Goal: Use online tool/utility: Utilize a website feature to perform a specific function

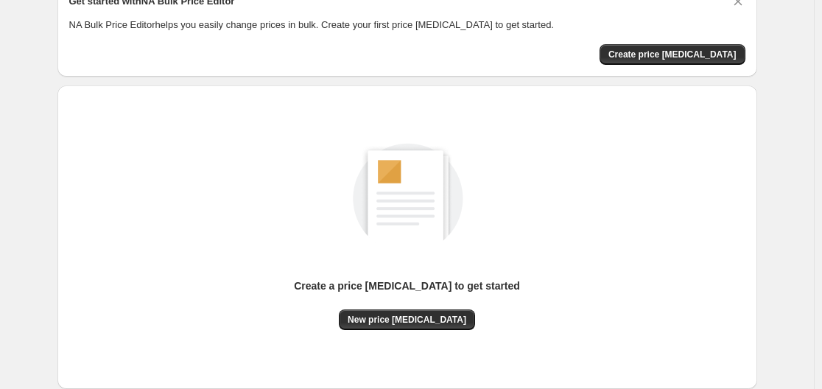
scroll to position [163, 0]
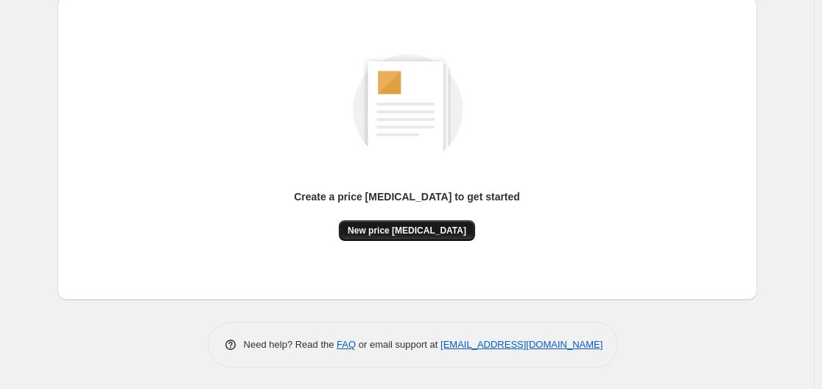
click at [427, 236] on span "New price [MEDICAL_DATA]" at bounding box center [407, 231] width 119 height 12
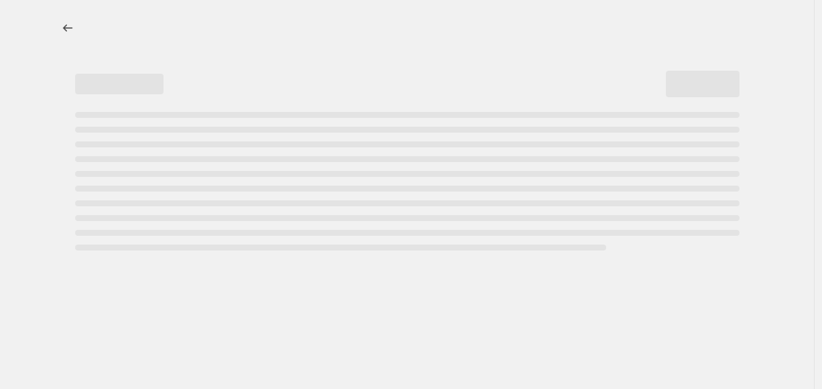
select select "percentage"
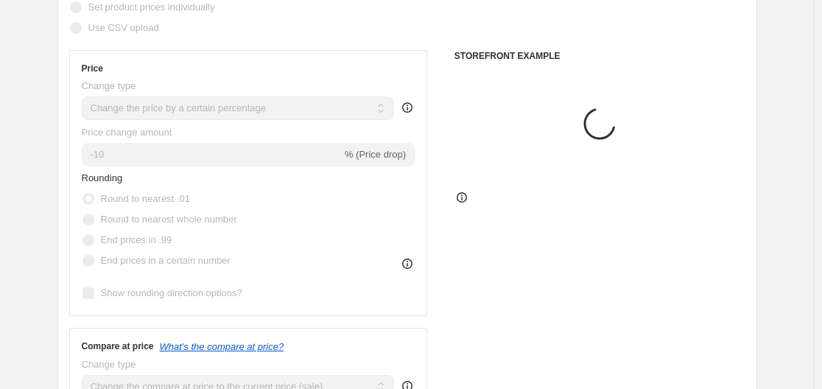
scroll to position [295, 0]
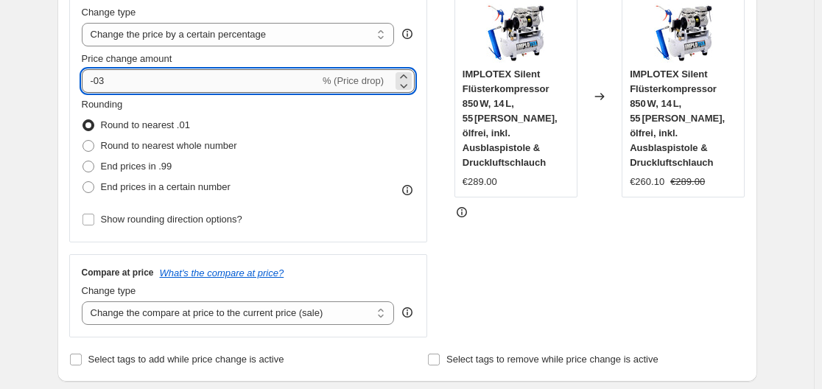
click at [100, 82] on input "-03" at bounding box center [201, 81] width 238 height 24
drag, startPoint x: 113, startPoint y: 77, endPoint x: 99, endPoint y: 80, distance: 14.5
click at [99, 80] on input "-03" at bounding box center [201, 81] width 238 height 24
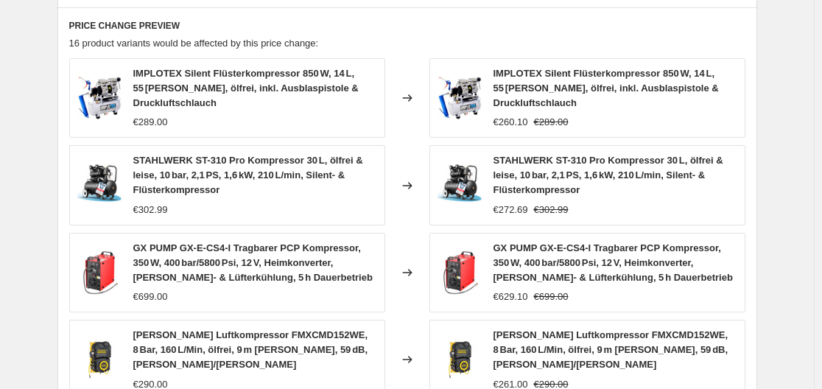
scroll to position [1137, 0]
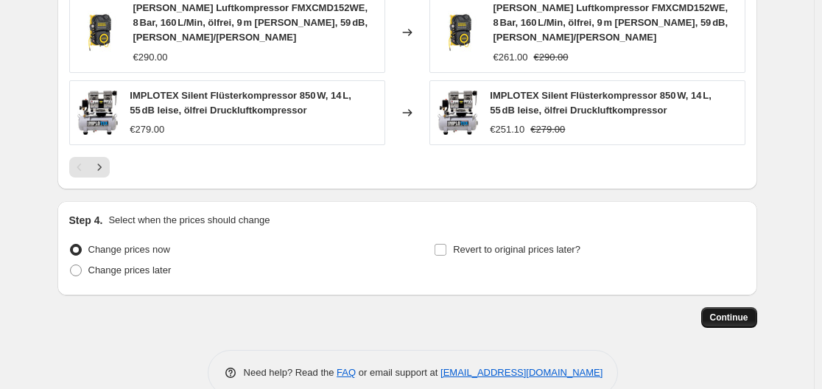
type input "-30"
click at [738, 311] on span "Continue" at bounding box center [729, 317] width 38 height 12
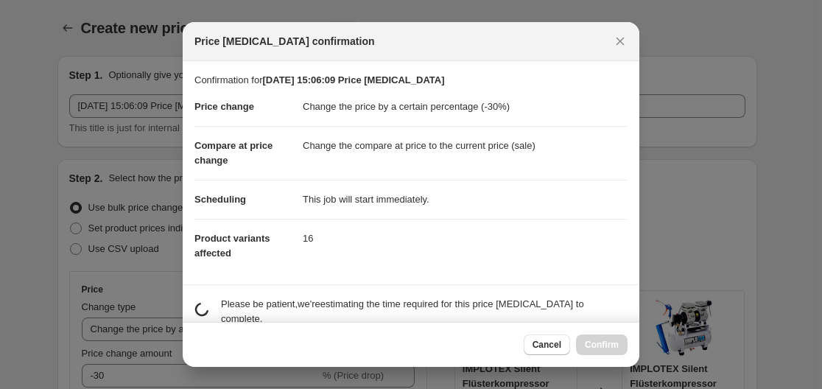
scroll to position [0, 0]
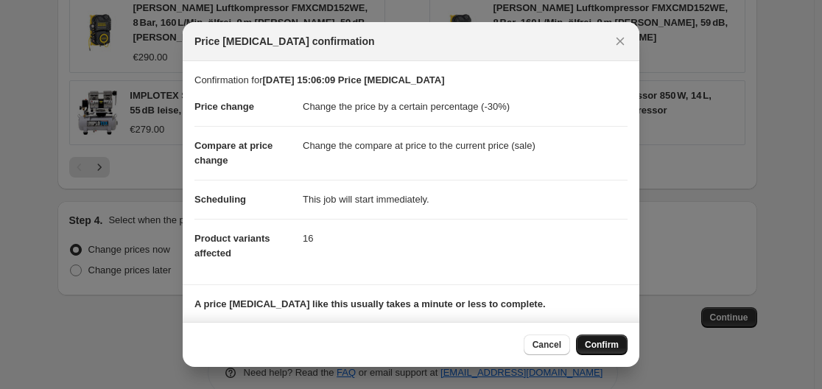
click at [609, 346] on span "Confirm" at bounding box center [602, 345] width 34 height 12
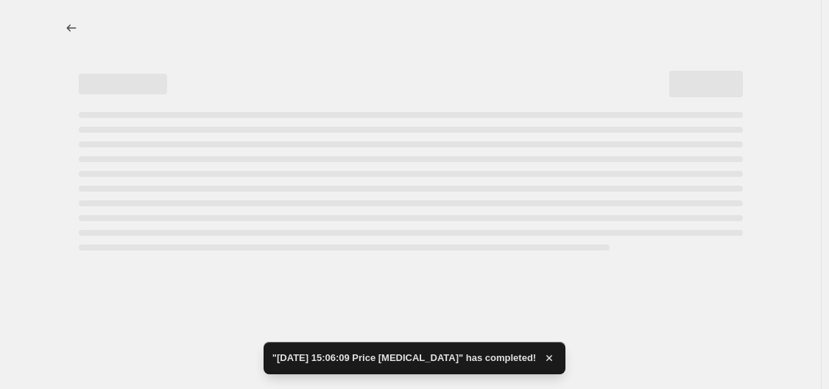
select select "percentage"
